Goal: Information Seeking & Learning: Learn about a topic

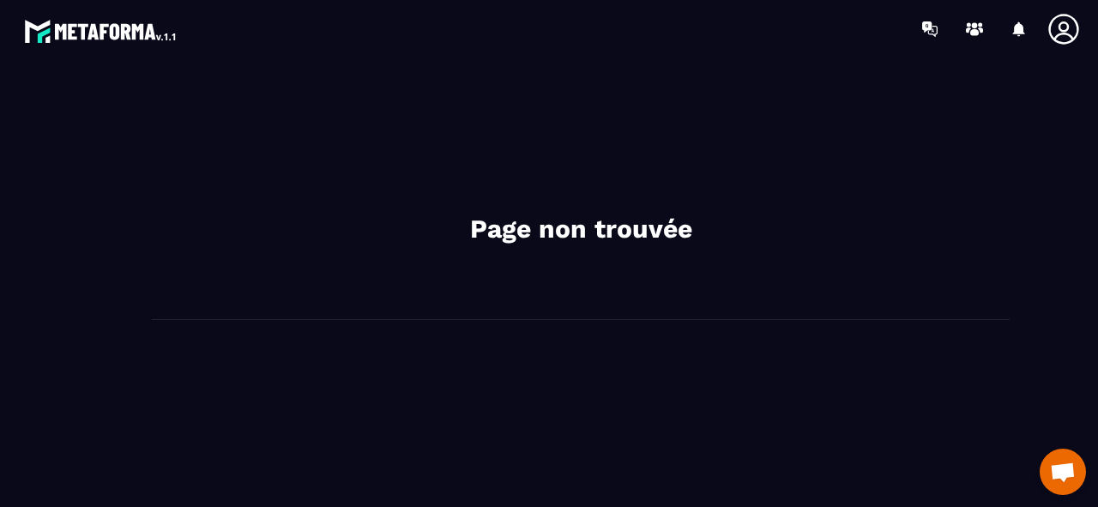
click at [142, 31] on img at bounding box center [101, 30] width 154 height 31
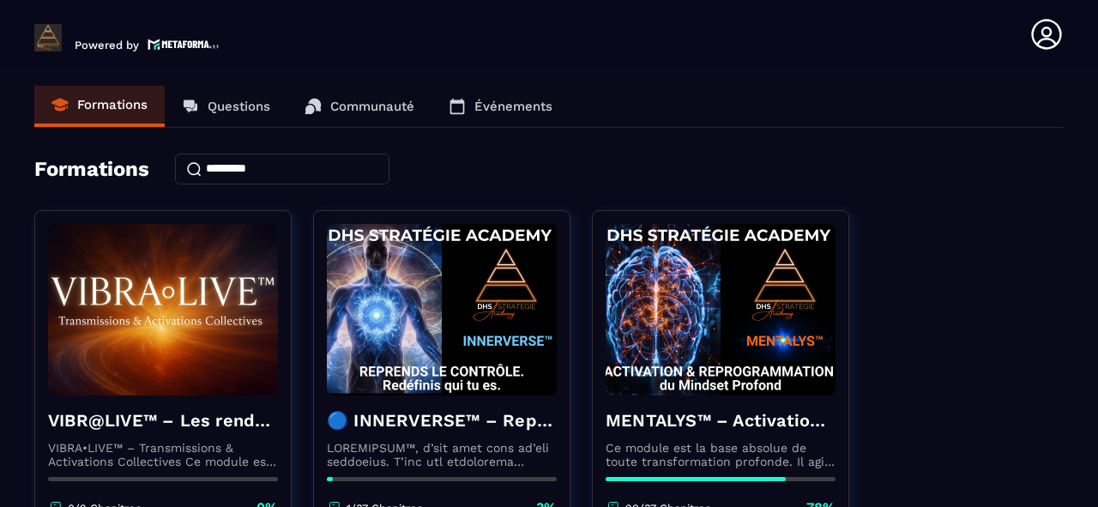
drag, startPoint x: 962, startPoint y: 218, endPoint x: 930, endPoint y: 200, distance: 37.2
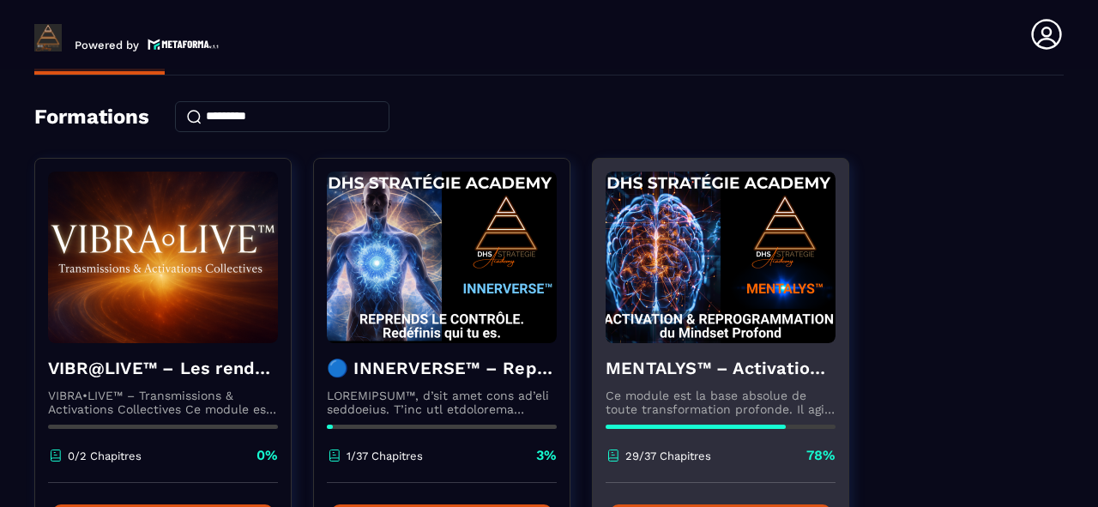
scroll to position [206, 0]
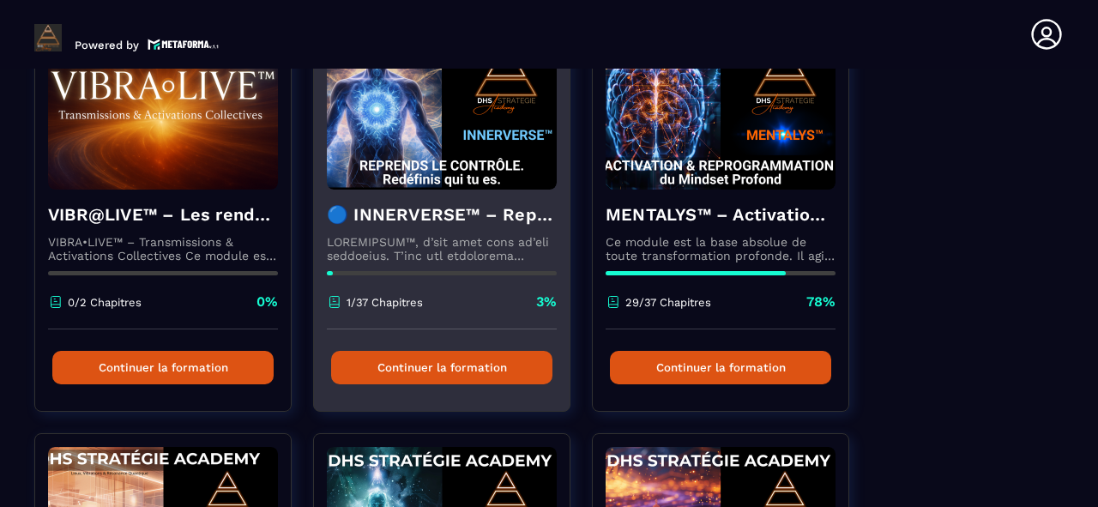
click at [460, 302] on div "1/37 Chapitres 3%" at bounding box center [442, 310] width 230 height 37
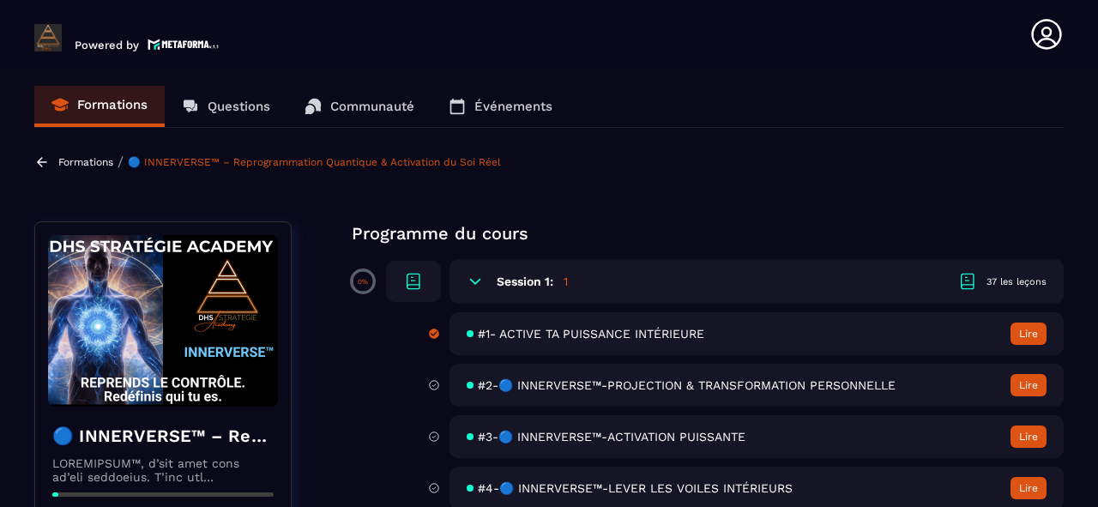
click at [1020, 334] on button "Lire" at bounding box center [1028, 333] width 36 height 22
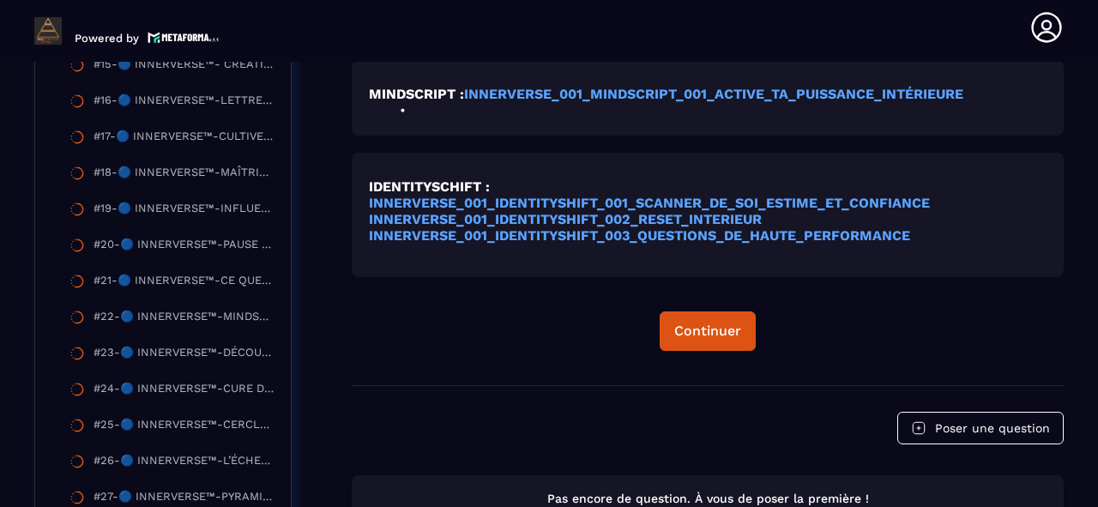
scroll to position [1070, 0]
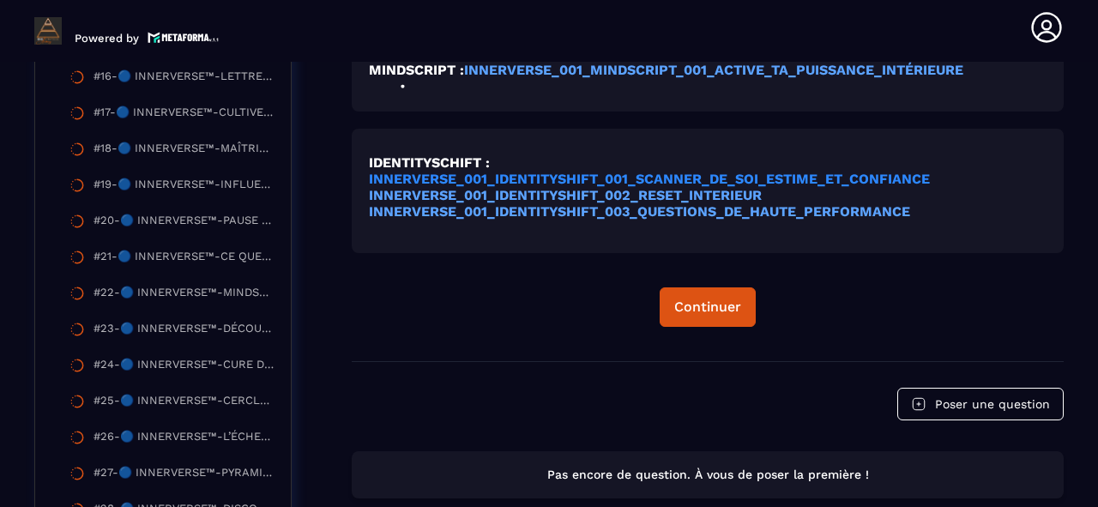
click at [665, 185] on strong "INNERVERSE_001_IDENTITYSHIFT_001_SCANNER_DE_SOI_ESTIME_ET_CONFIANCE" at bounding box center [649, 179] width 561 height 16
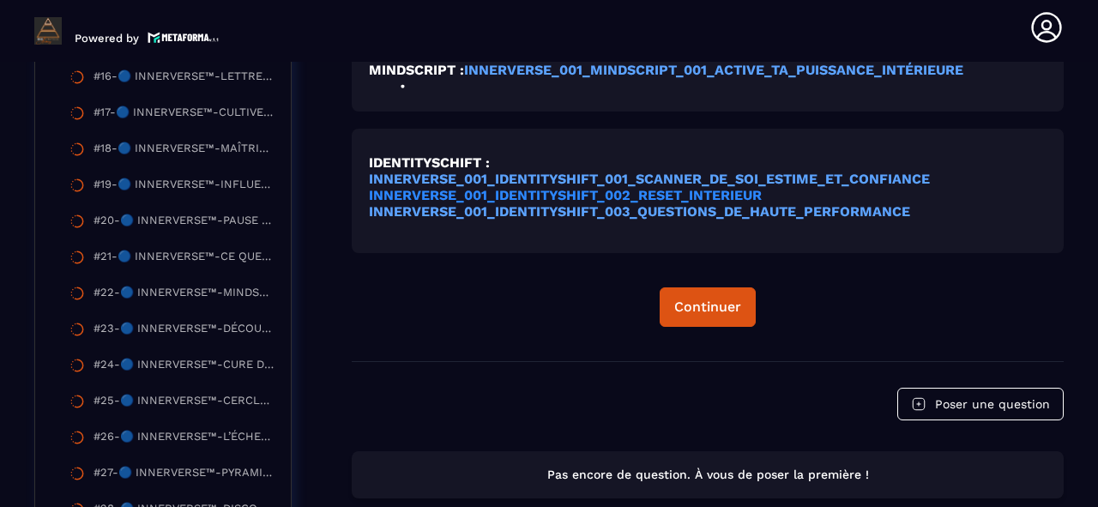
click at [673, 199] on strong "INNERVERSE_001_IDENTITYSHIFT_002_RESET_INTERIEUR" at bounding box center [565, 195] width 393 height 16
